Goal: Task Accomplishment & Management: Use online tool/utility

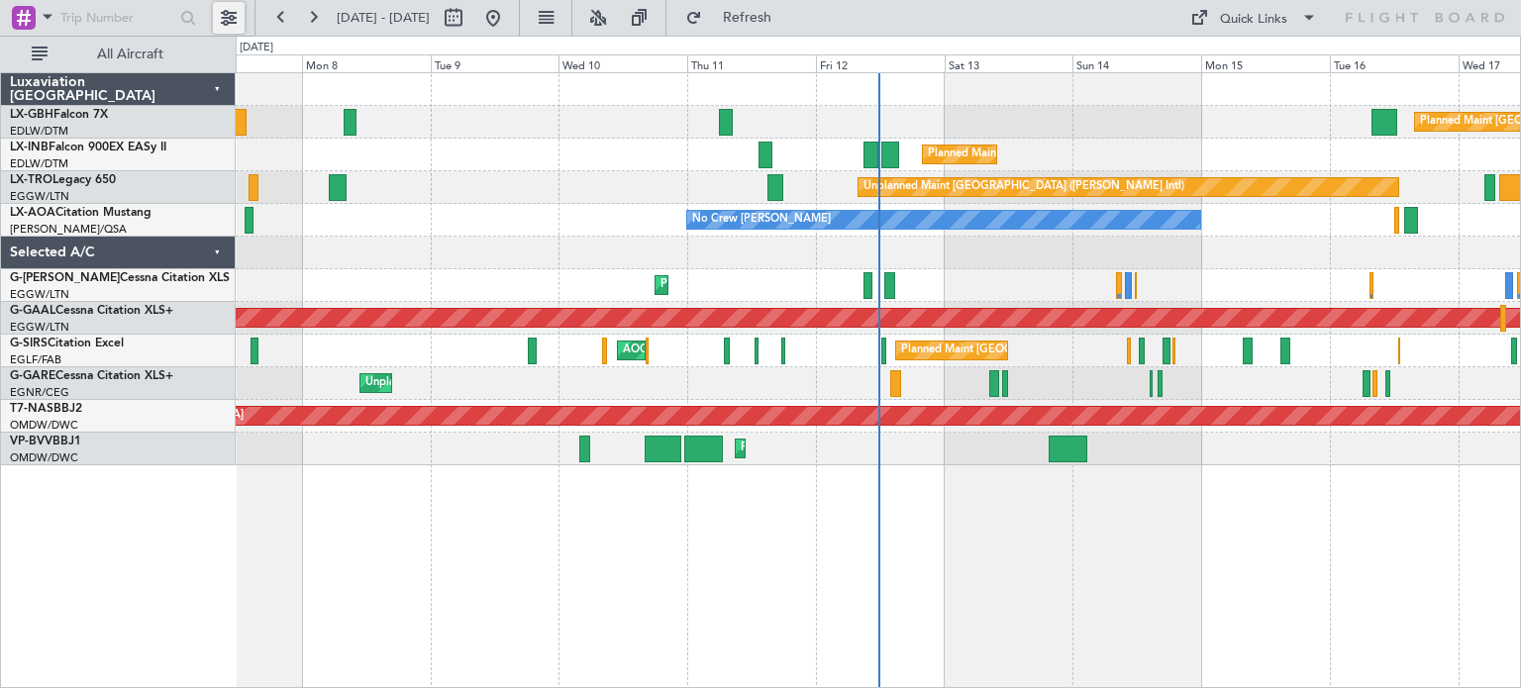
click at [227, 31] on button at bounding box center [229, 18] width 32 height 32
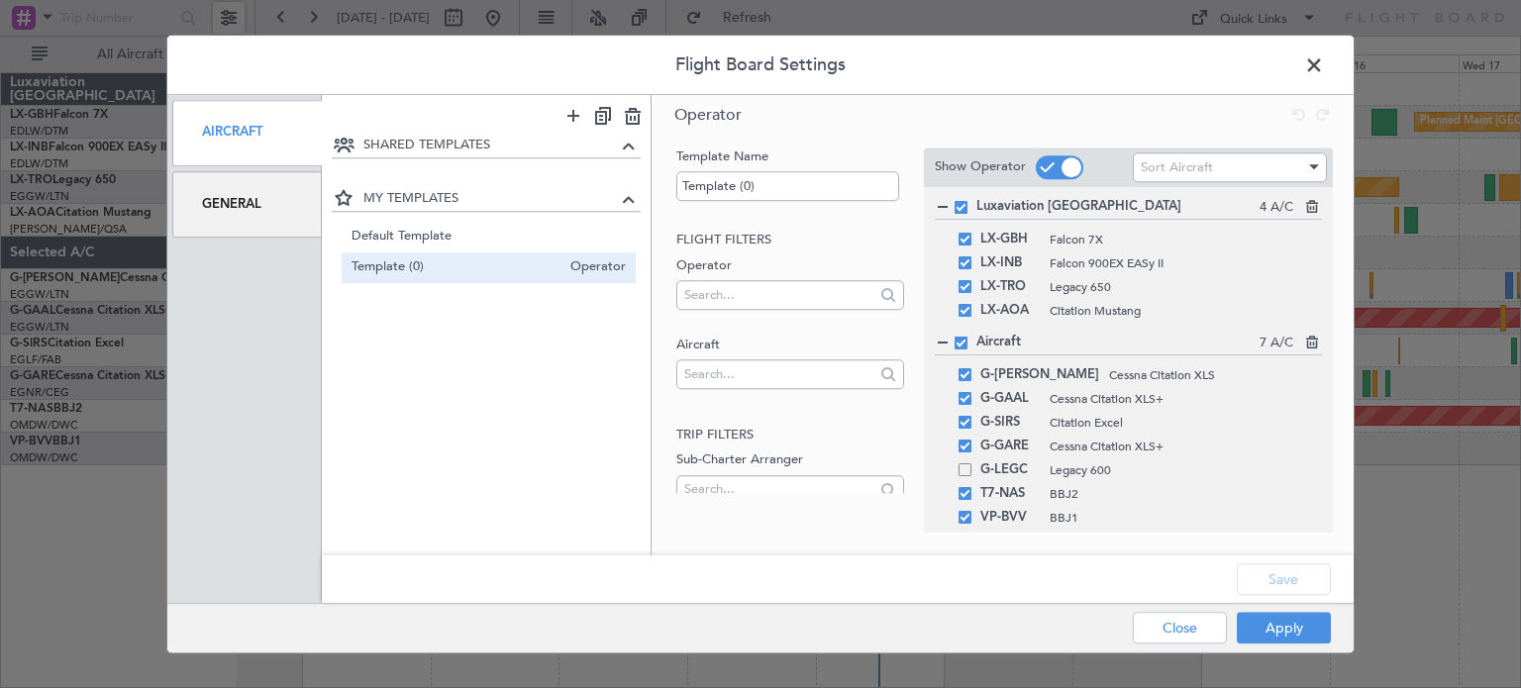
scroll to position [36, 0]
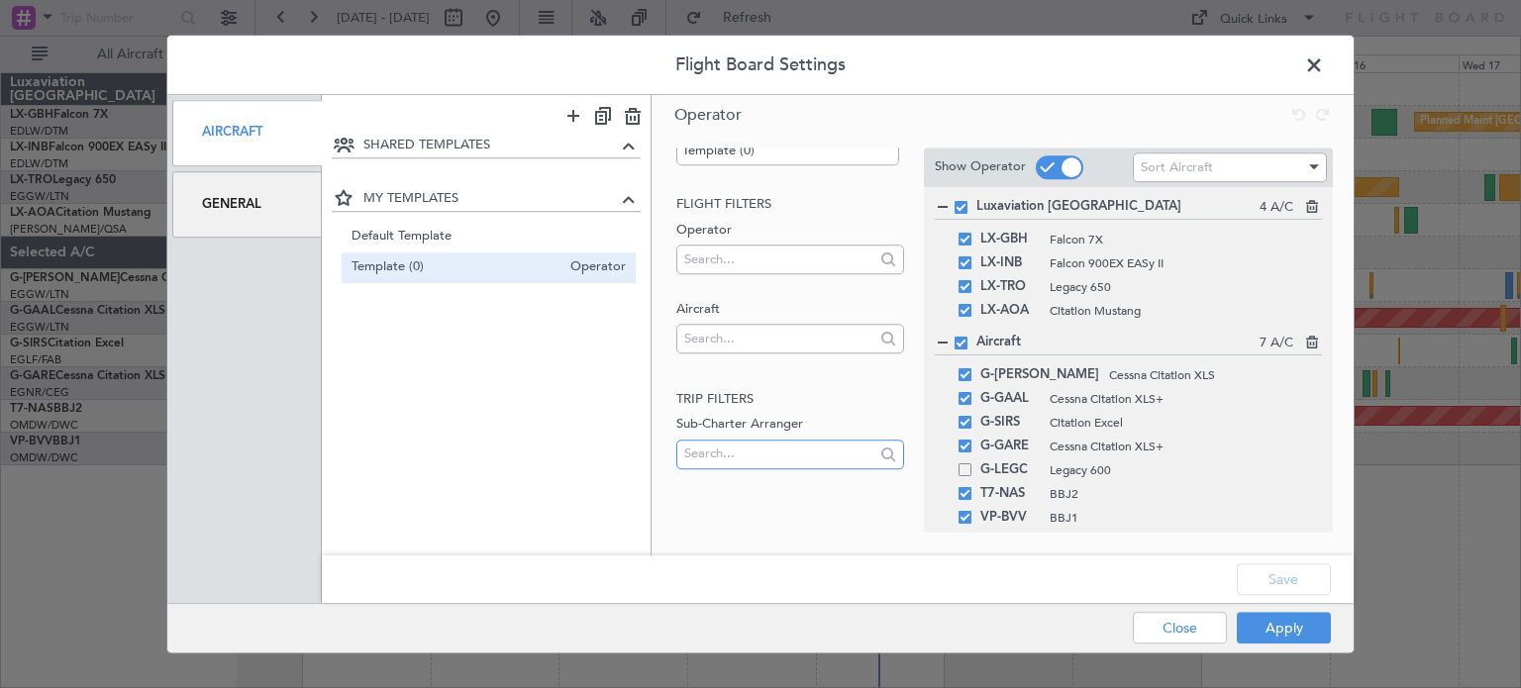
click at [730, 450] on input "text" at bounding box center [778, 454] width 189 height 30
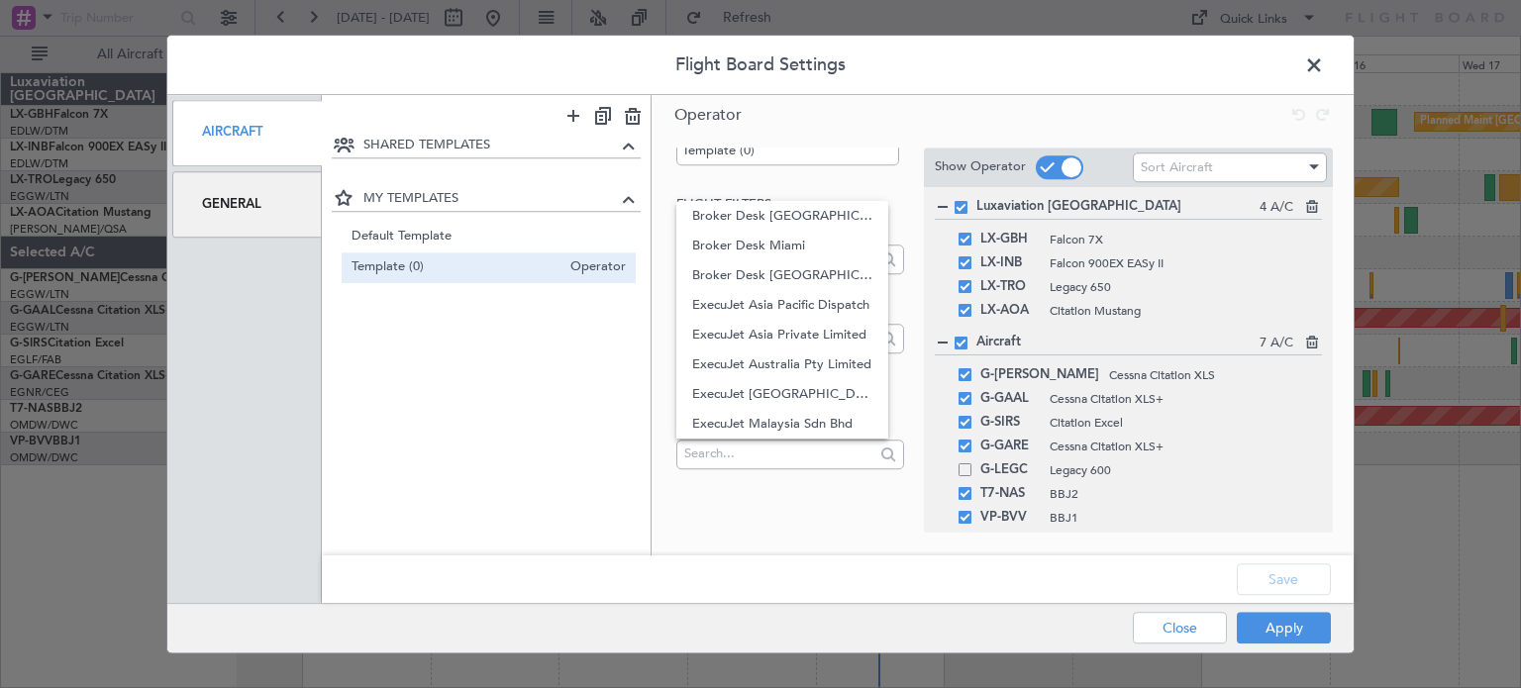
click at [669, 488] on div "Template Name Template (0) Flight filters Operator Aircraft Trip filters Sub-Ch…" at bounding box center [1003, 321] width 702 height 363
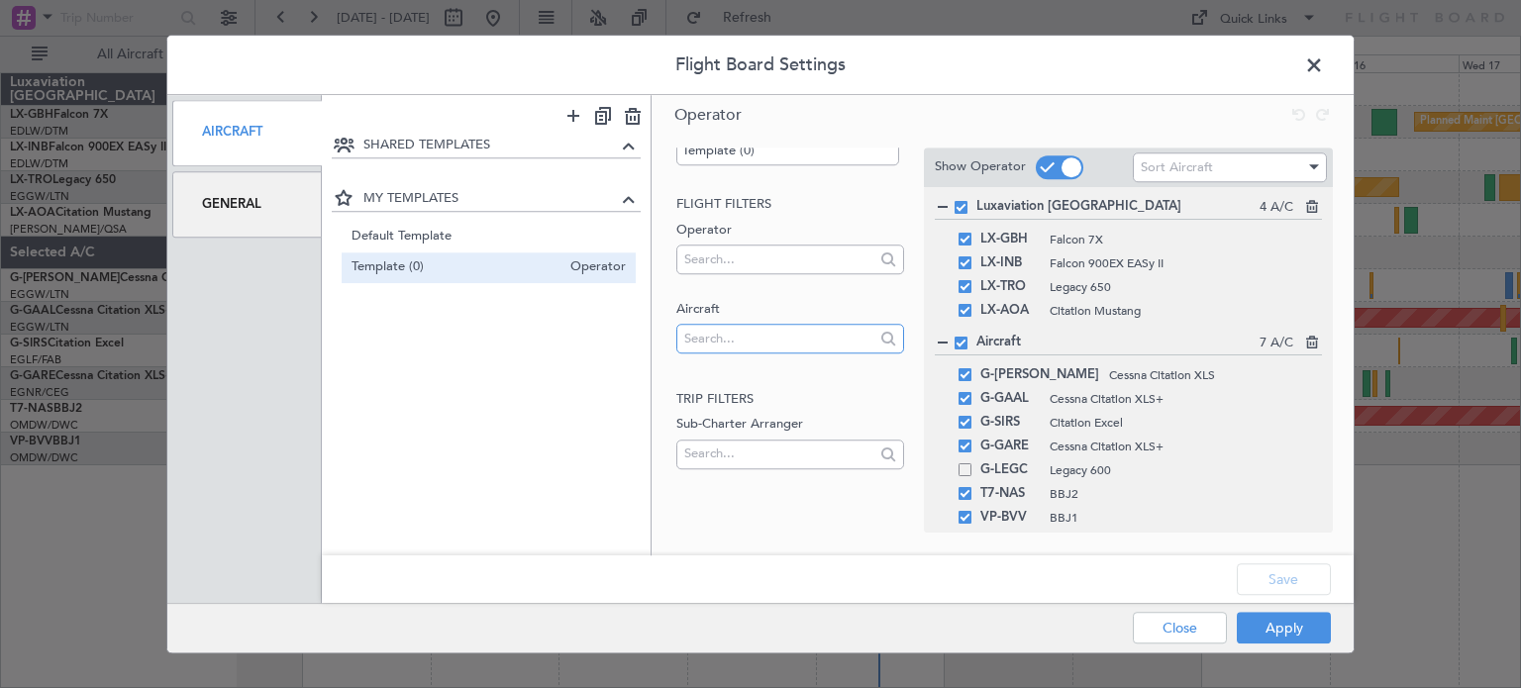
click at [717, 344] on input "text" at bounding box center [778, 339] width 189 height 30
type input "g-vn"
click at [718, 366] on span "G-VNOR" at bounding box center [782, 371] width 180 height 30
click at [1262, 621] on button "Apply" at bounding box center [1284, 628] width 94 height 32
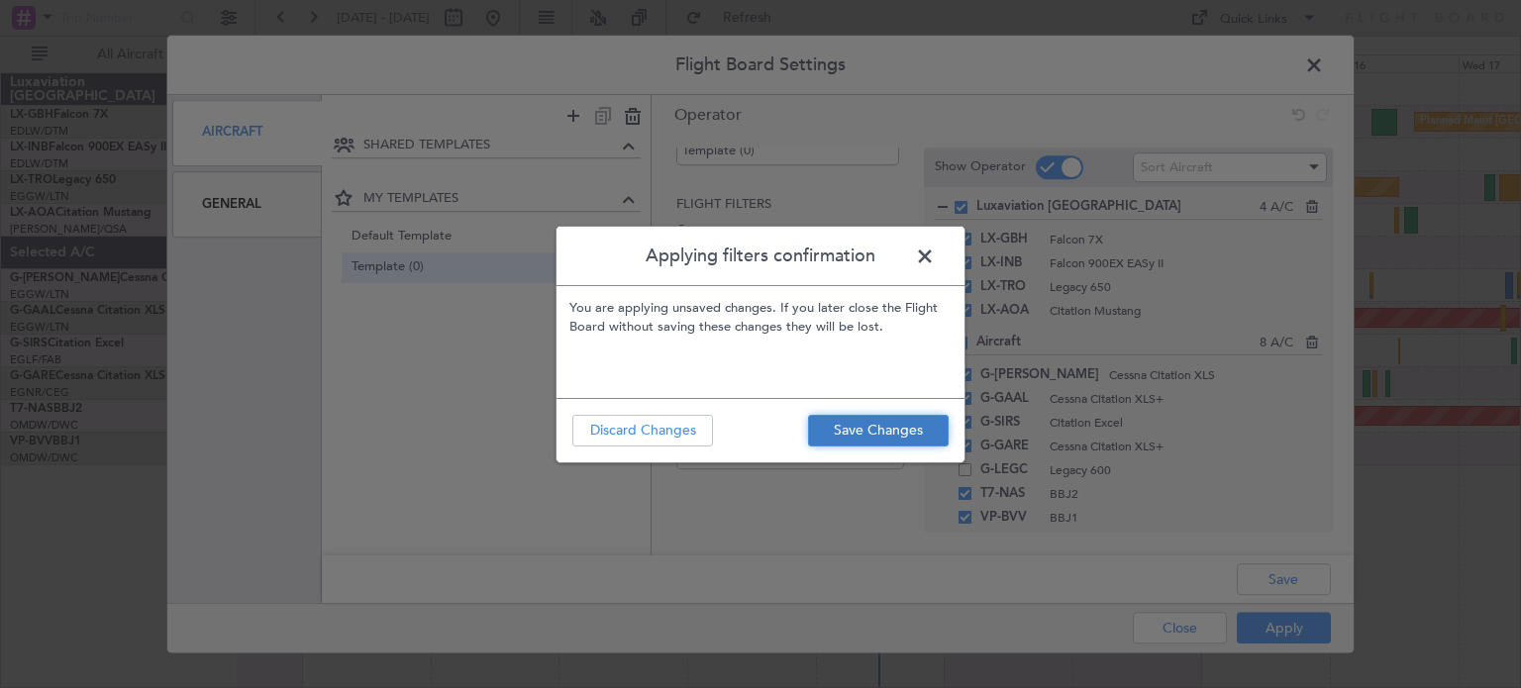
click at [874, 431] on button "Save Changes" at bounding box center [878, 431] width 141 height 32
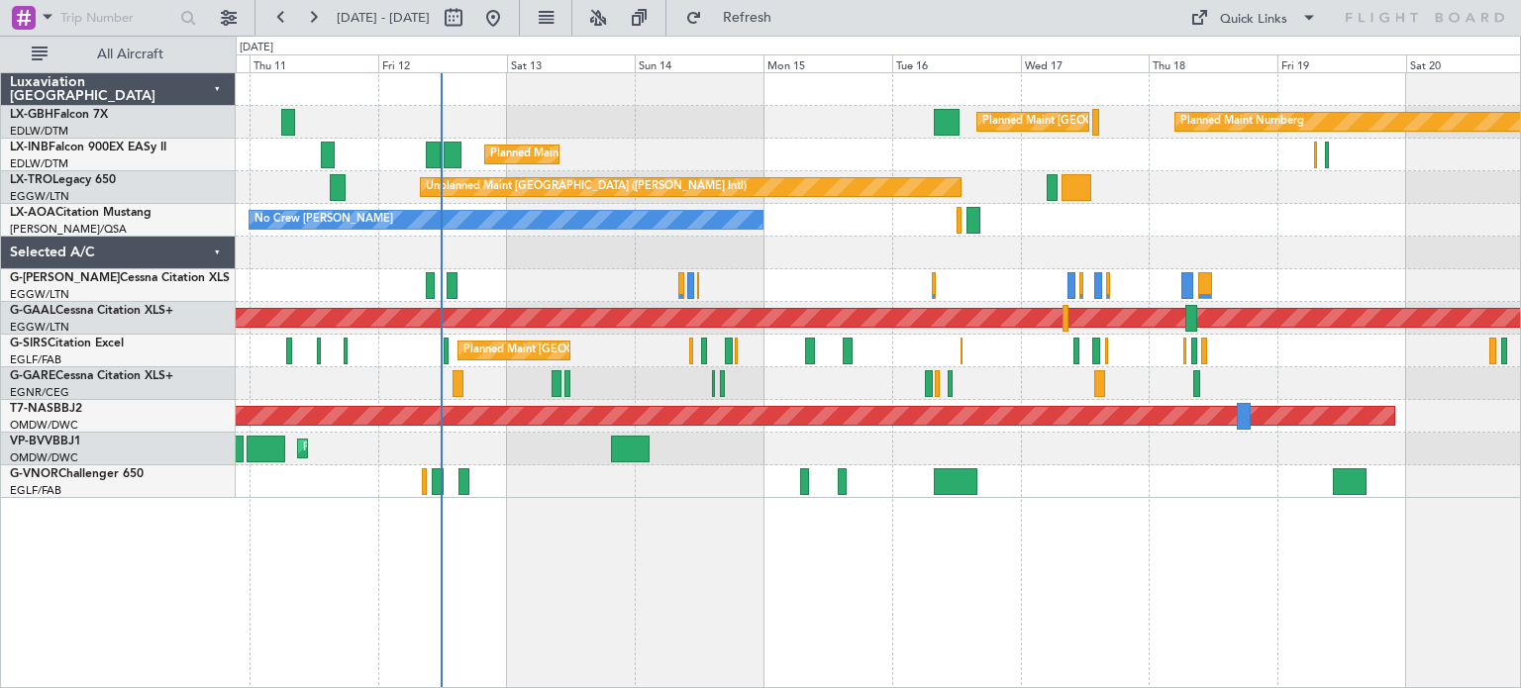
click at [586, 464] on div "Planned Maint [GEOGRAPHIC_DATA] ([GEOGRAPHIC_DATA]) Planned Maint Nurnberg Plan…" at bounding box center [879, 380] width 1286 height 616
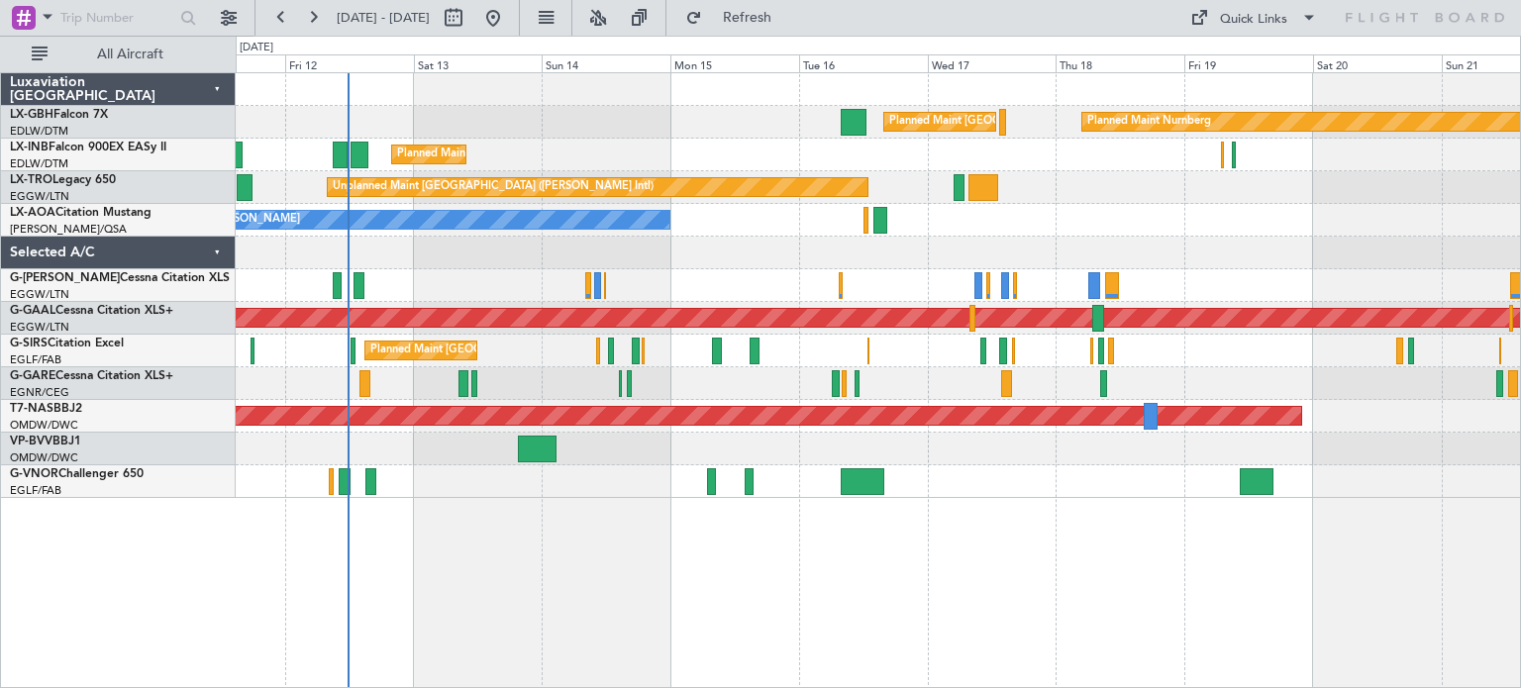
click at [1121, 500] on div "Planned Maint Nurnberg Planned Maint [GEOGRAPHIC_DATA] ([GEOGRAPHIC_DATA]) Plan…" at bounding box center [879, 380] width 1286 height 616
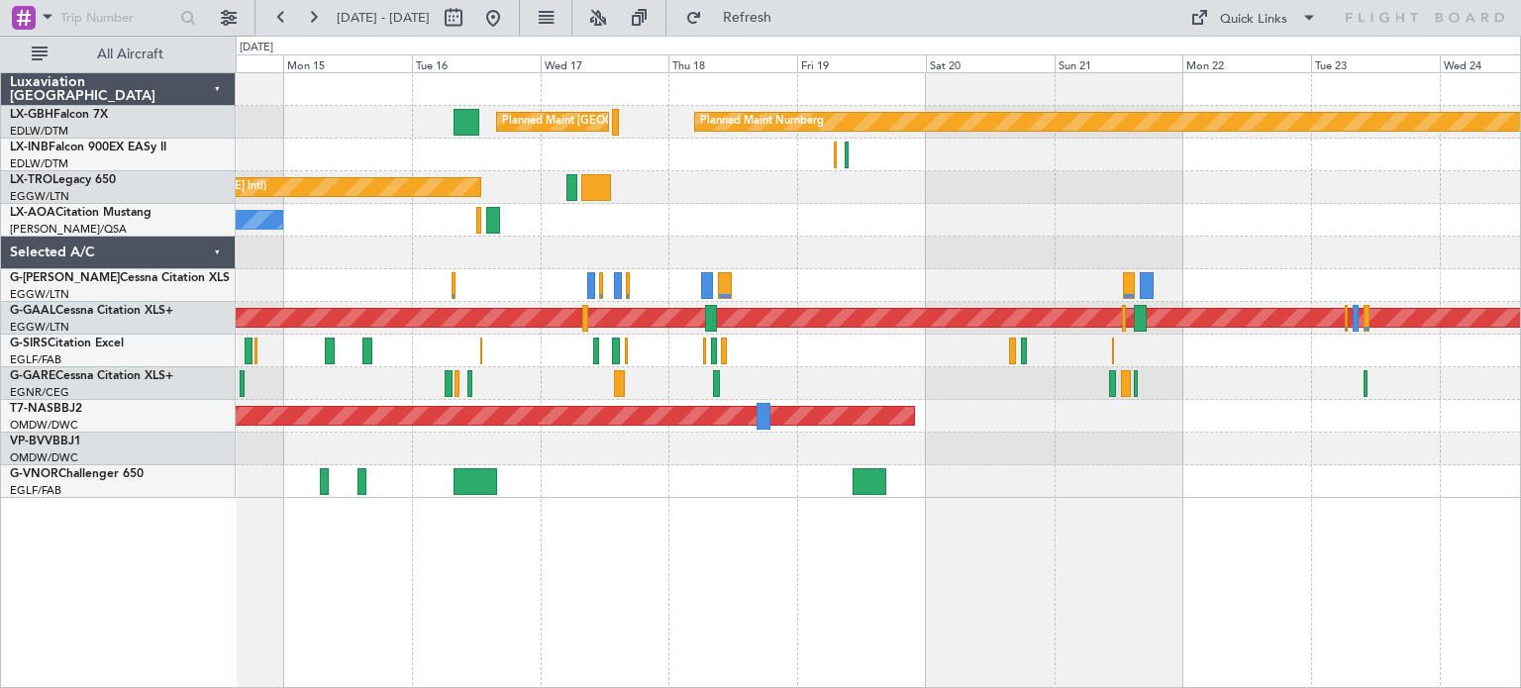
click at [736, 516] on div "Planned Maint Nurnberg Planned Maint [GEOGRAPHIC_DATA] ([GEOGRAPHIC_DATA]) Plan…" at bounding box center [879, 380] width 1286 height 616
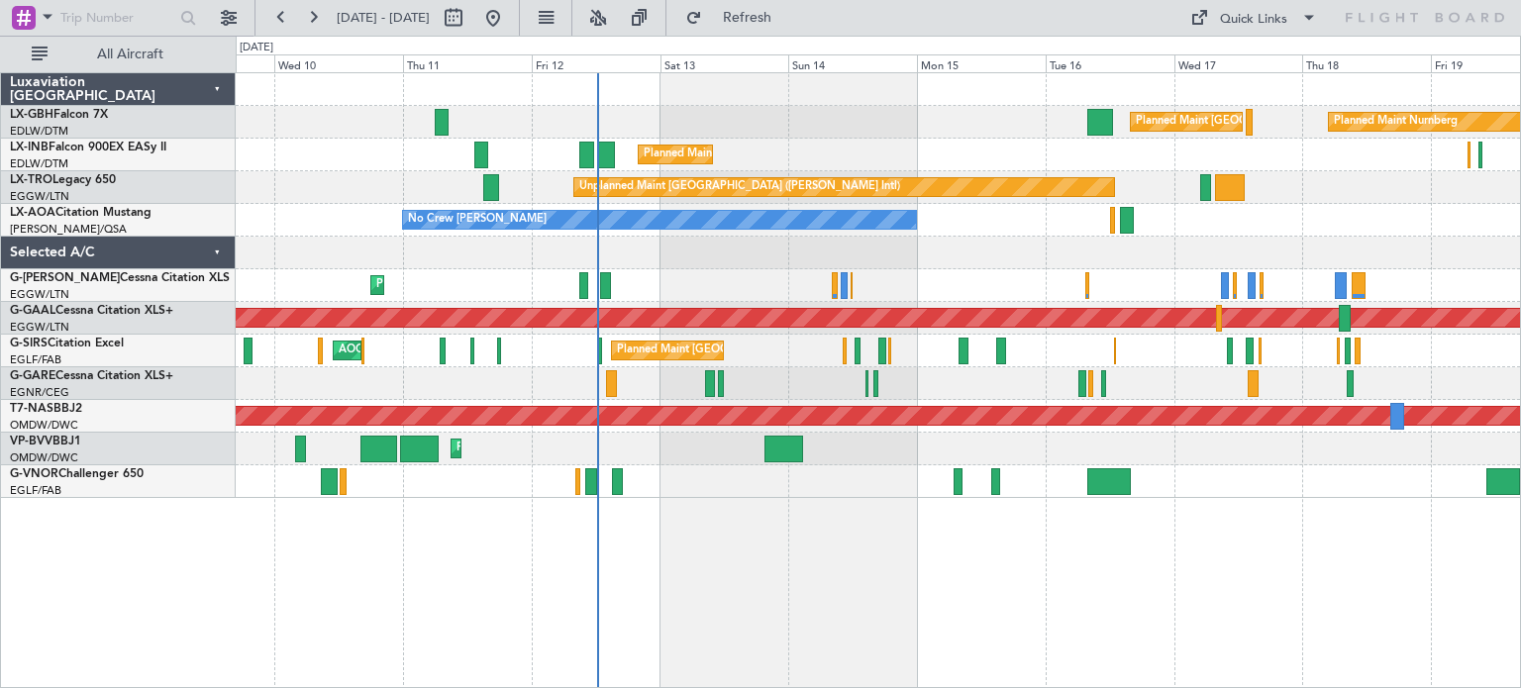
click at [1184, 487] on div "Planned Maint Nurnberg Planned Maint [GEOGRAPHIC_DATA] ([GEOGRAPHIC_DATA]) Plan…" at bounding box center [878, 285] width 1285 height 425
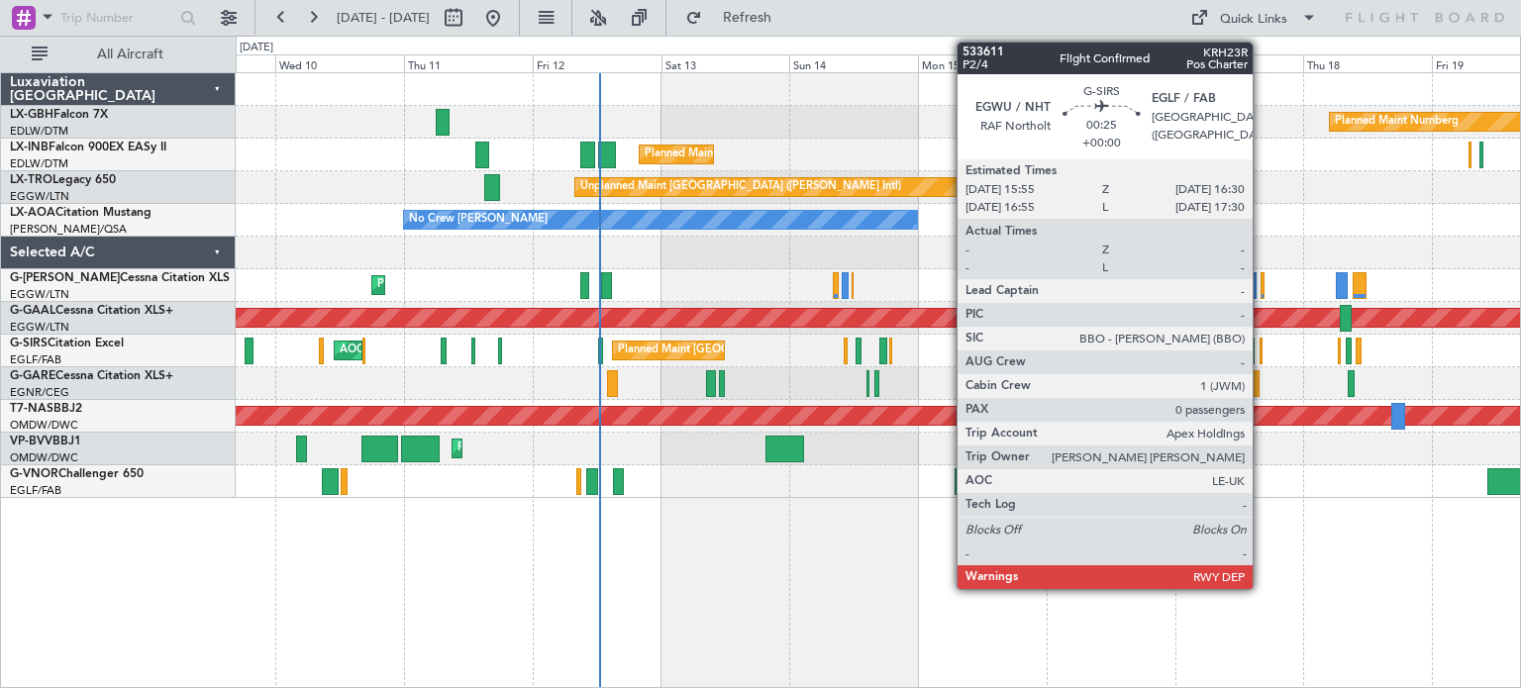
click at [1262, 348] on div at bounding box center [1262, 351] width 4 height 27
